Goal: Task Accomplishment & Management: Use online tool/utility

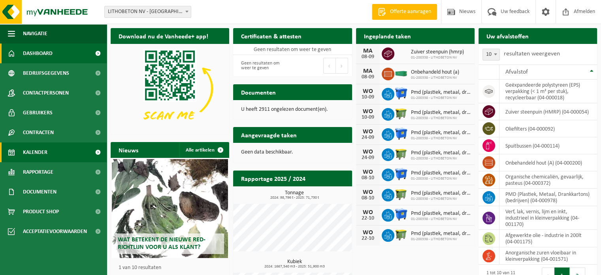
click at [42, 157] on span "Kalender" at bounding box center [35, 152] width 25 height 20
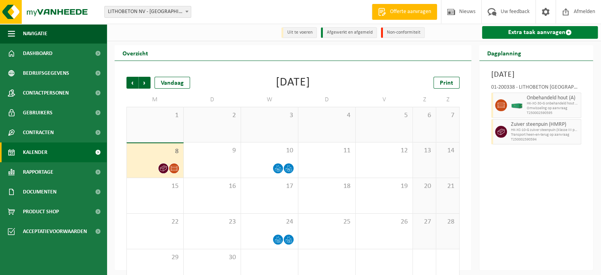
click at [546, 39] on link "Extra taak aanvragen" at bounding box center [540, 32] width 116 height 13
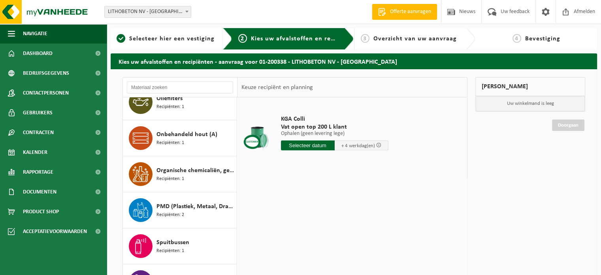
scroll to position [40, 0]
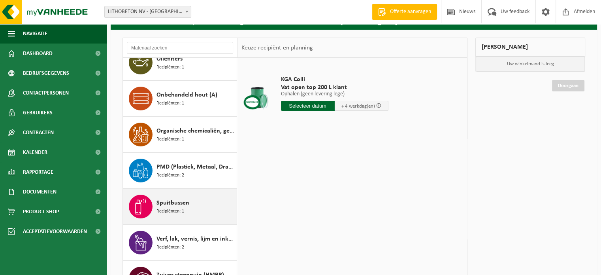
click at [190, 204] on div "Spuitbussen Recipiënten: 1" at bounding box center [196, 207] width 78 height 24
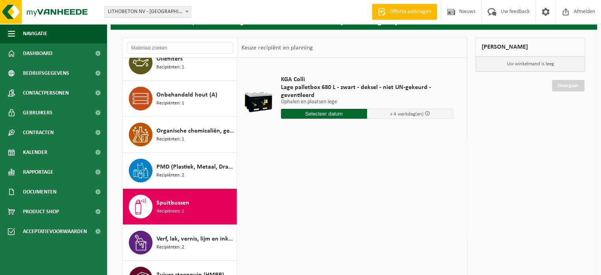
click at [332, 112] on input "text" at bounding box center [324, 114] width 86 height 10
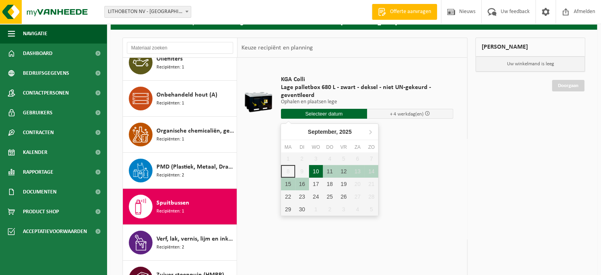
click at [310, 169] on div "10" at bounding box center [316, 171] width 14 height 13
type input "Van 2025-09-10"
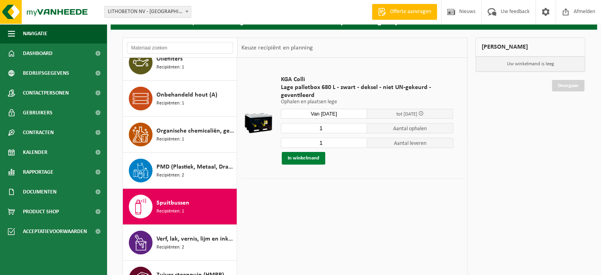
click at [315, 159] on button "In winkelmand" at bounding box center [303, 158] width 43 height 13
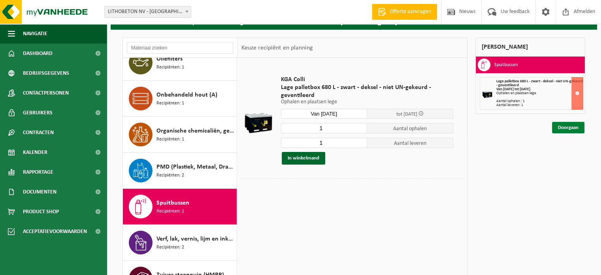
click at [571, 129] on link "Doorgaan" at bounding box center [568, 127] width 32 height 11
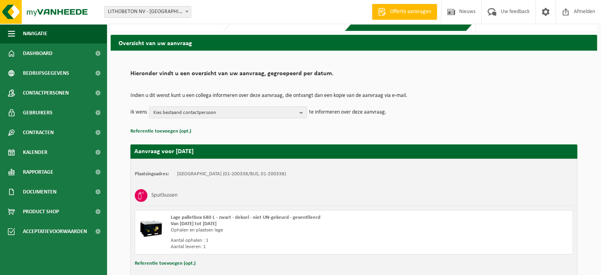
scroll to position [70, 0]
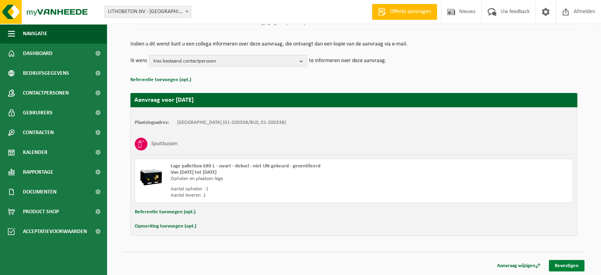
click at [576, 268] on link "Bevestigen" at bounding box center [567, 265] width 36 height 11
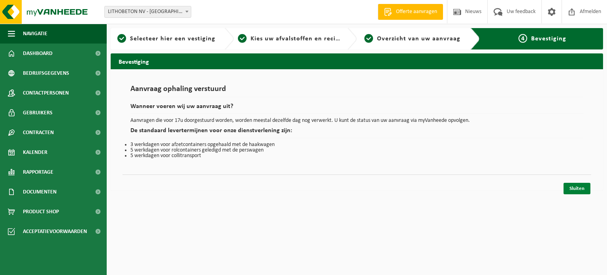
click at [574, 186] on link "Sluiten" at bounding box center [577, 188] width 27 height 11
